Goal: Transaction & Acquisition: Book appointment/travel/reservation

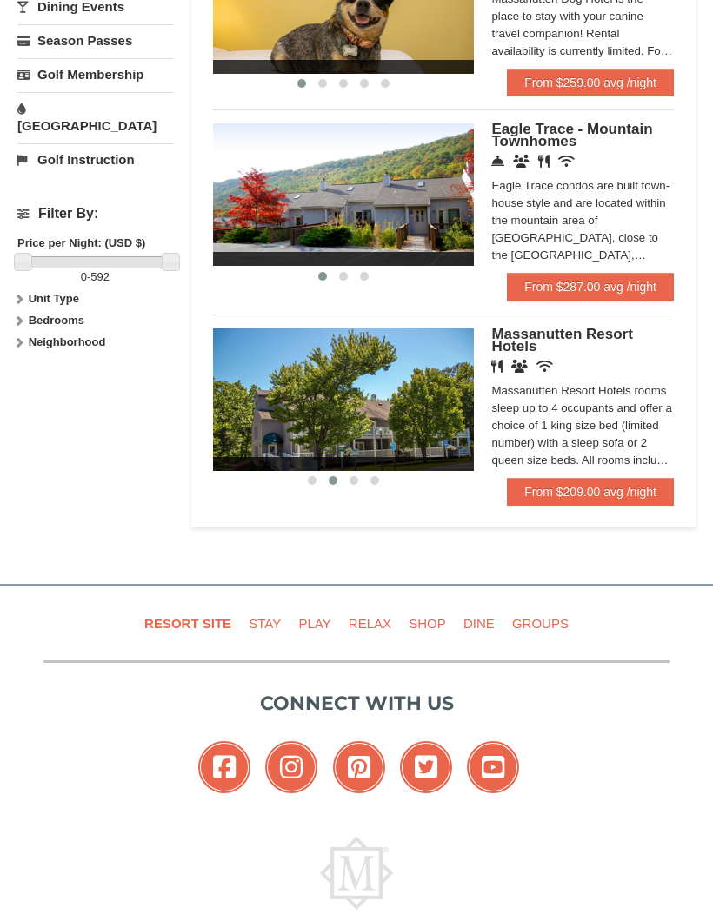
scroll to position [693, 0]
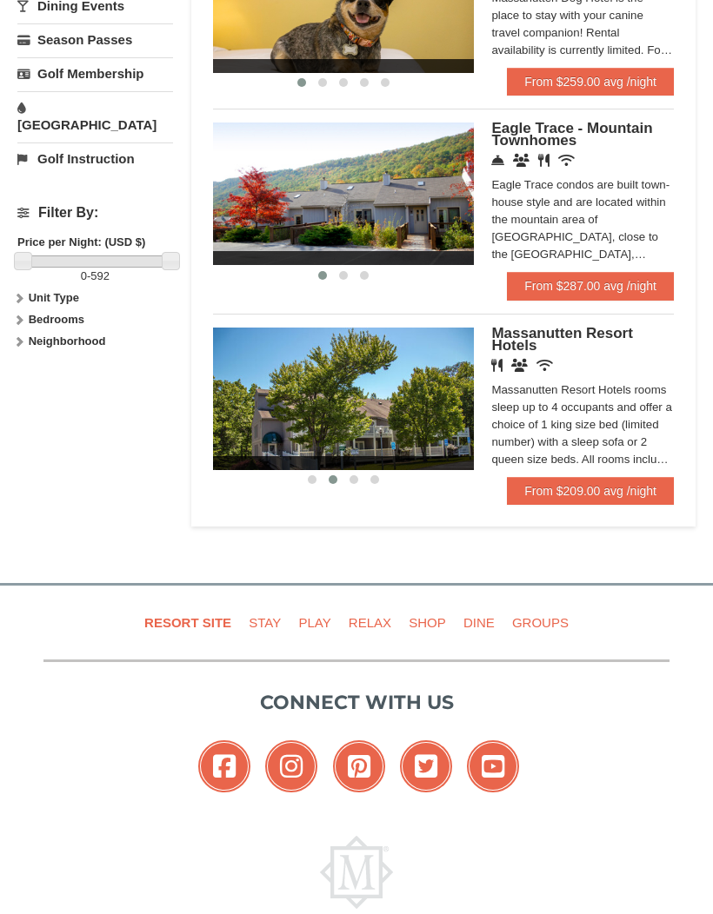
click at [612, 325] on span "Massanutten Resort Hotels" at bounding box center [561, 339] width 141 height 29
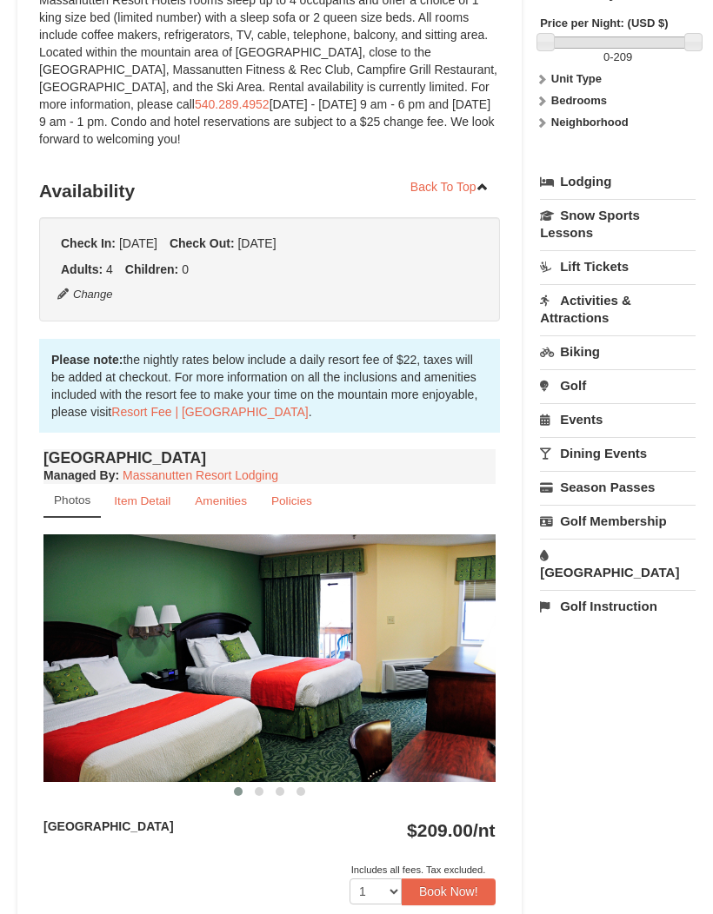
scroll to position [326, 0]
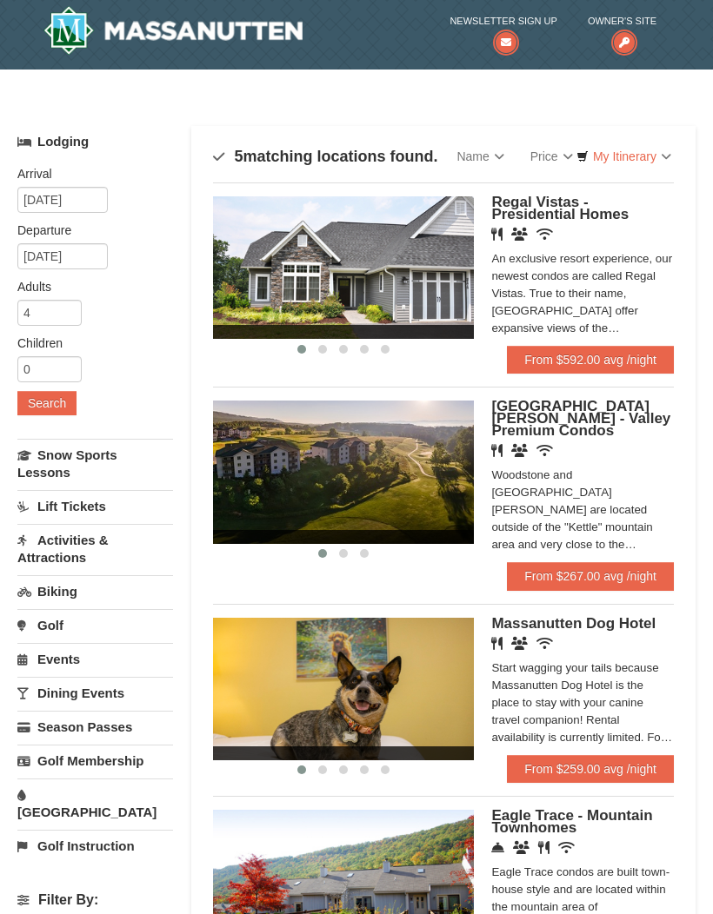
scroll to position [141, 0]
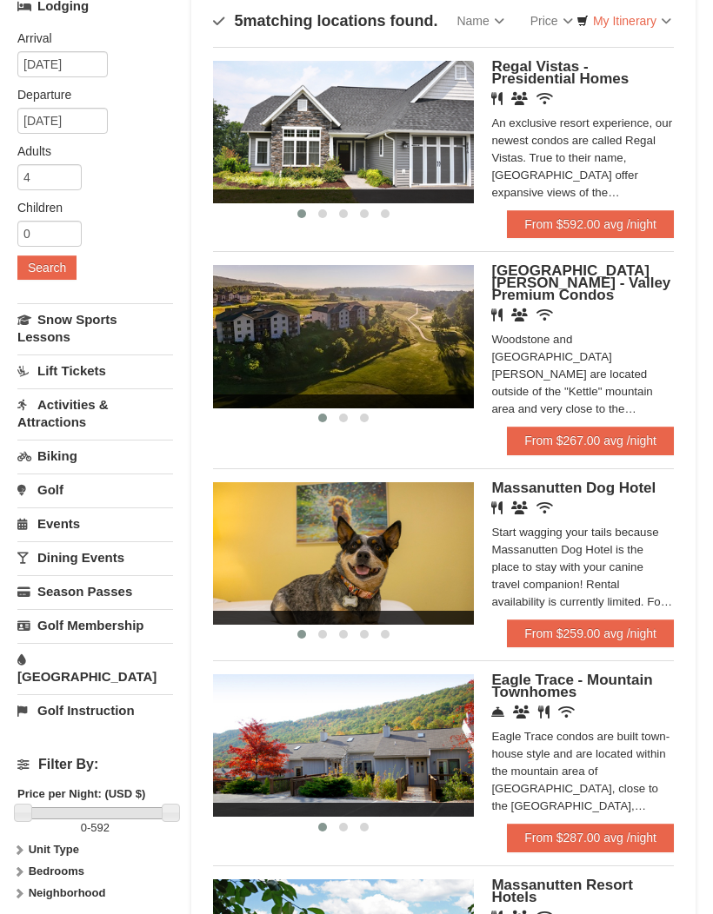
click at [611, 272] on span "[GEOGRAPHIC_DATA][PERSON_NAME] - Valley Premium Condos" at bounding box center [580, 282] width 179 height 41
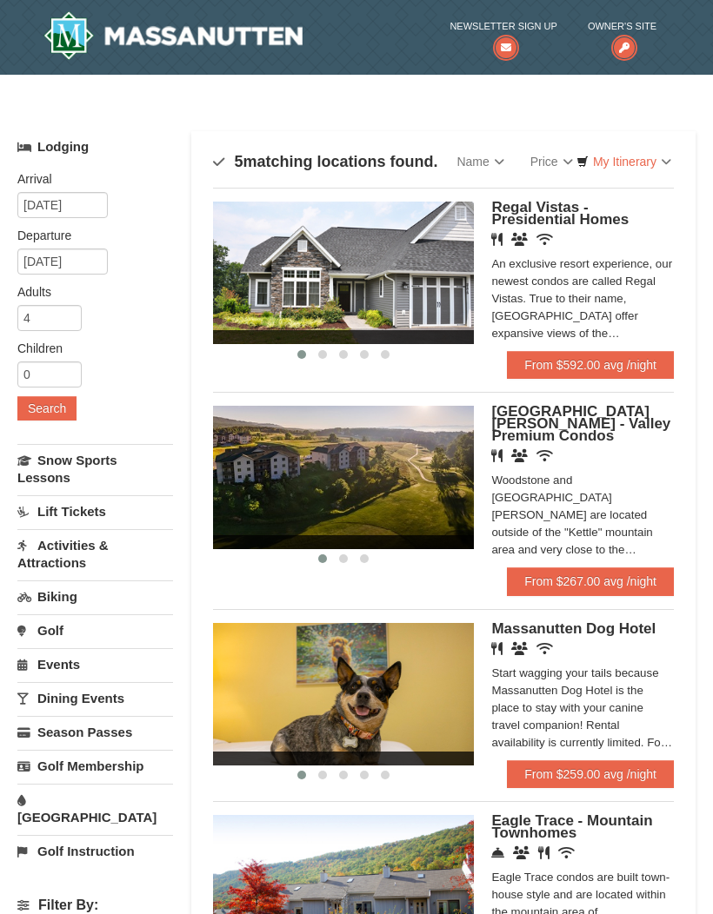
scroll to position [205, 0]
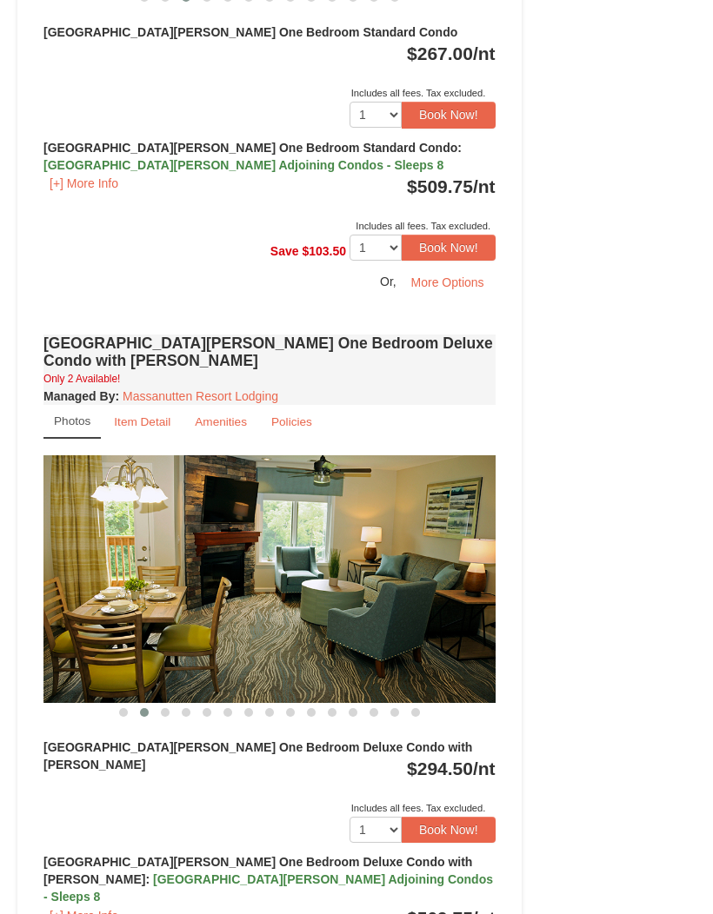
scroll to position [1083, 0]
